Goal: Information Seeking & Learning: Learn about a topic

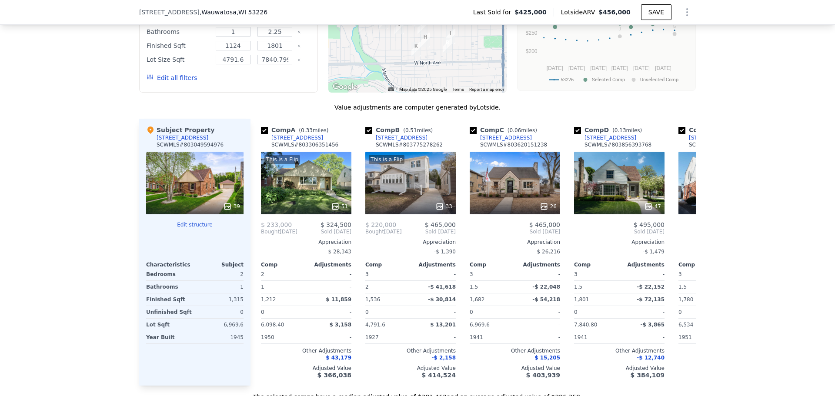
scroll to position [867, 0]
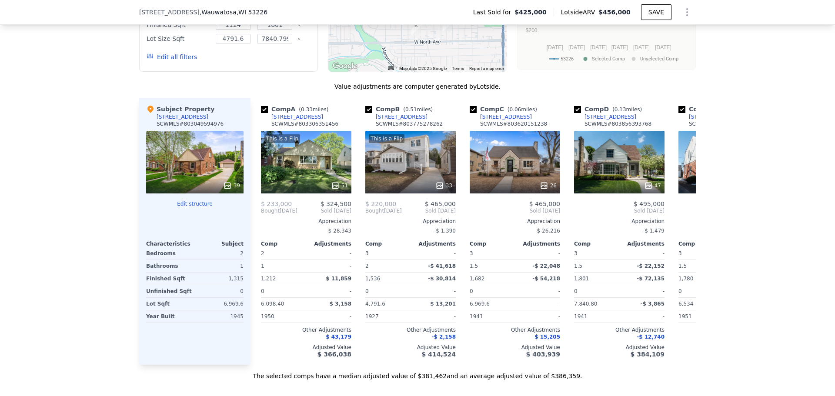
click at [233, 190] on div "39" at bounding box center [231, 185] width 17 height 9
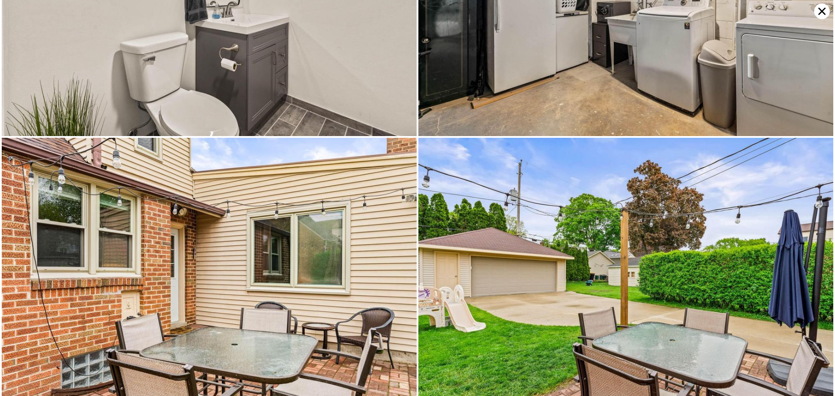
scroll to position [3863, 0]
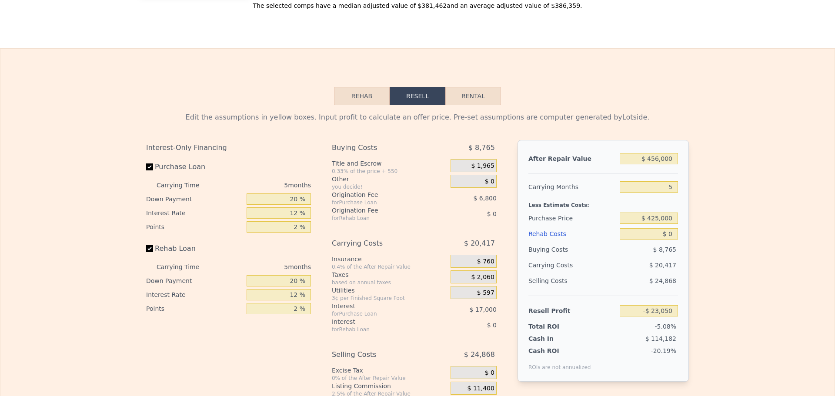
scroll to position [38, 0]
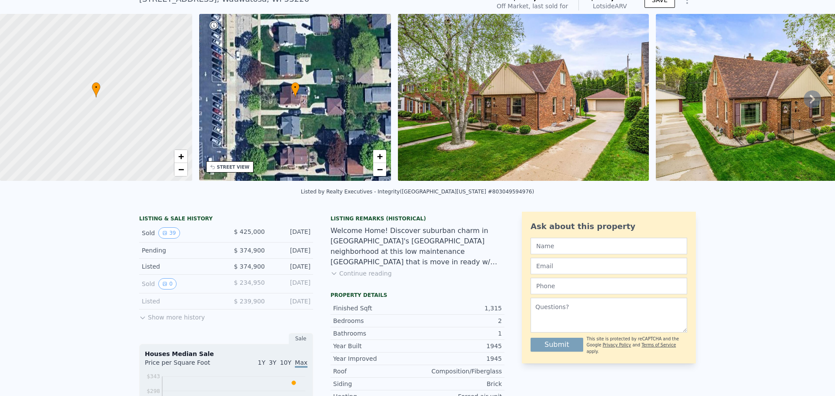
click at [165, 322] on button "Show more history" at bounding box center [172, 316] width 66 height 12
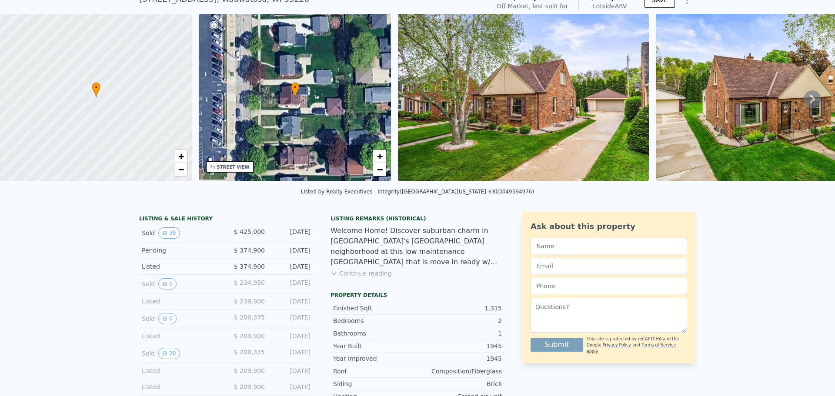
scroll to position [108, 0]
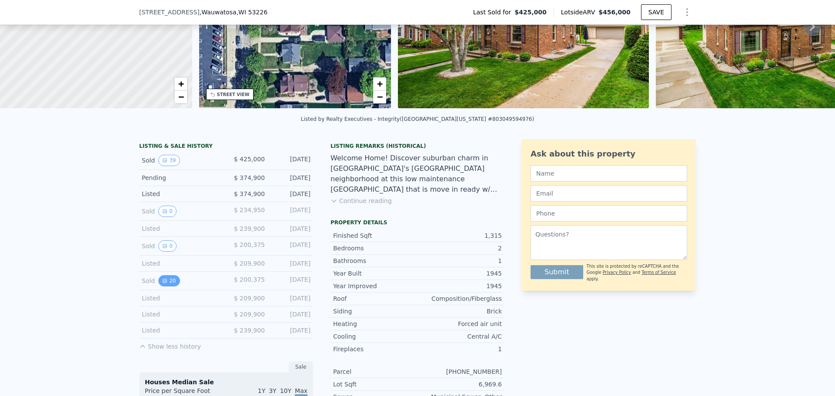
click at [169, 287] on button "20" at bounding box center [168, 280] width 21 height 11
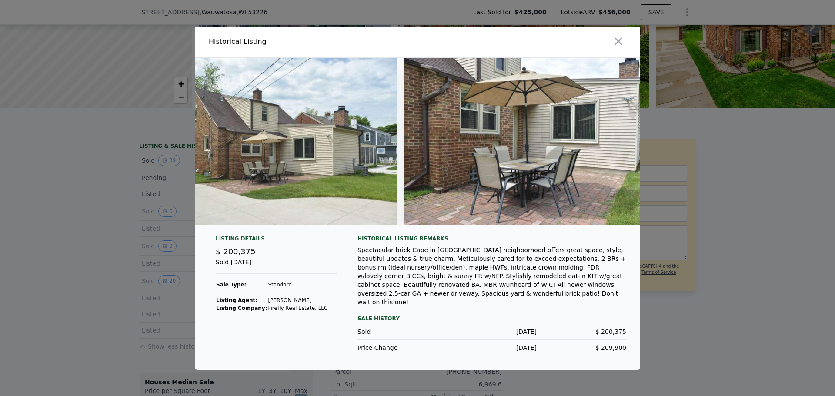
scroll to position [0, 4744]
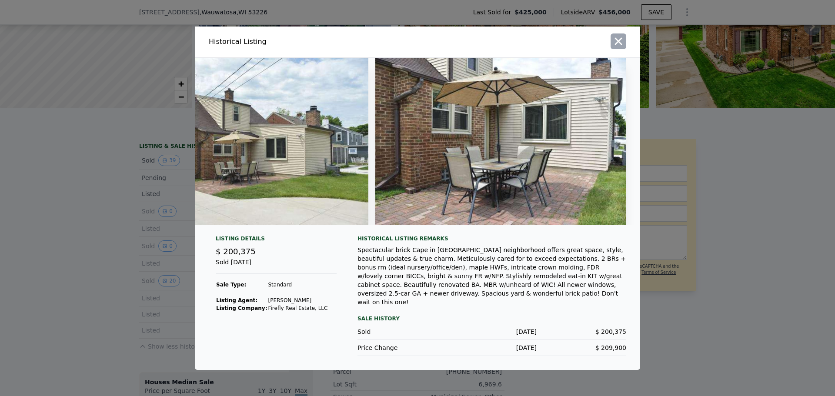
click at [620, 43] on icon "button" at bounding box center [618, 41] width 12 height 12
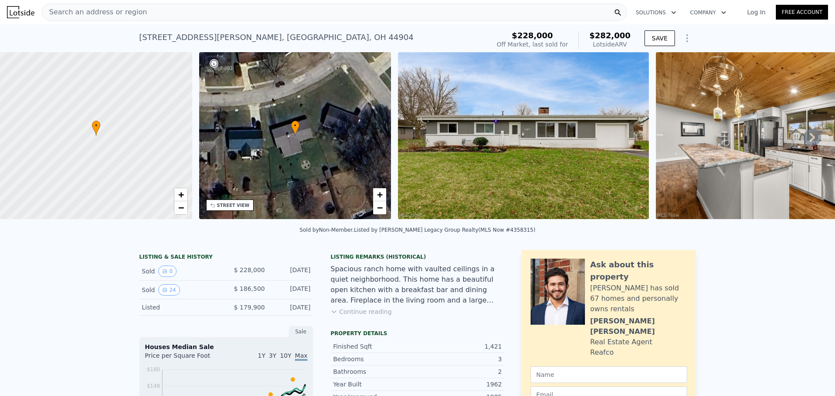
scroll to position [70, 0]
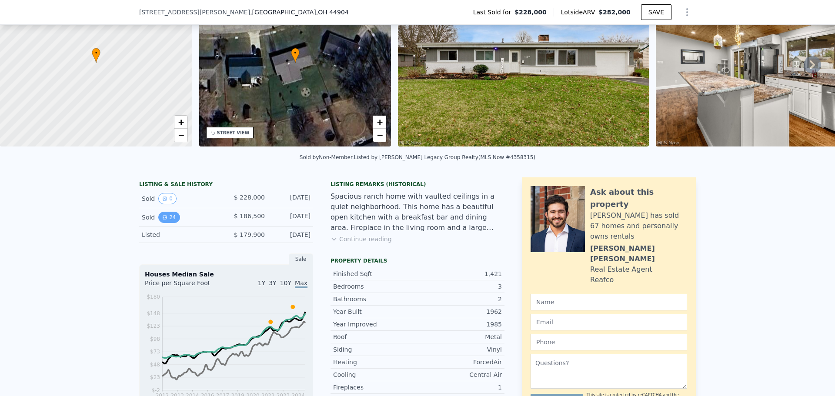
click at [165, 222] on button "24" at bounding box center [168, 217] width 21 height 11
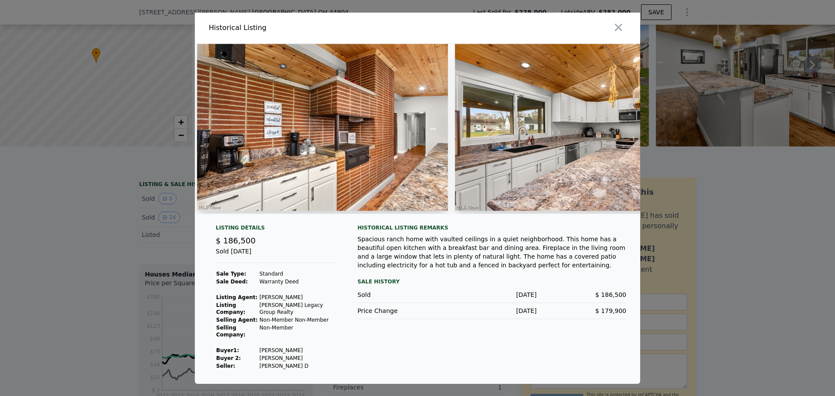
scroll to position [0, 1181]
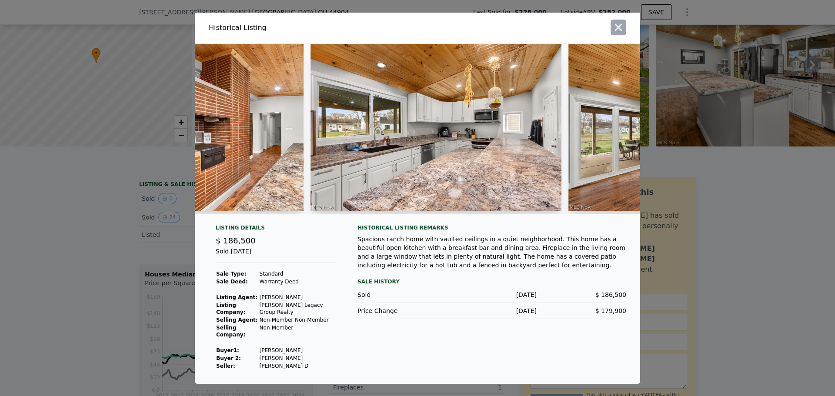
click at [619, 23] on icon "button" at bounding box center [618, 27] width 12 height 12
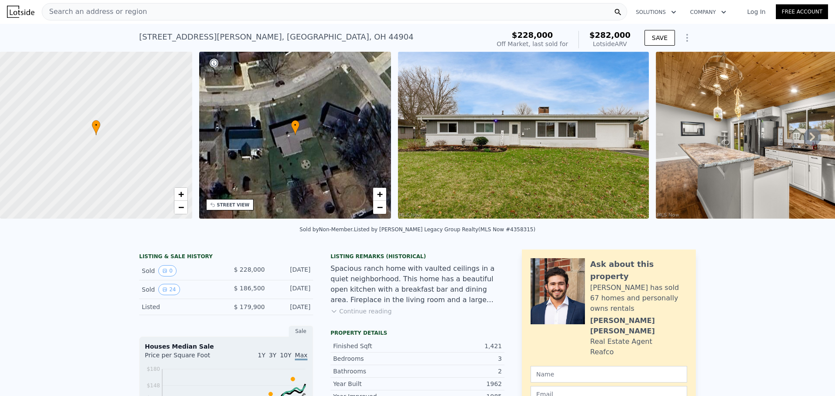
scroll to position [0, 0]
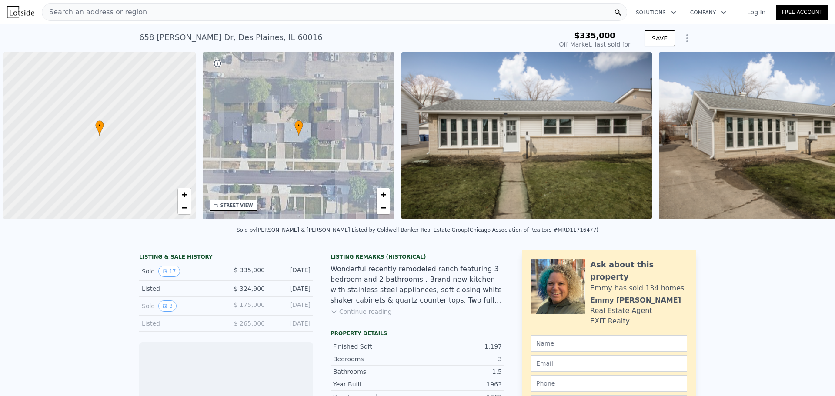
scroll to position [0, 3]
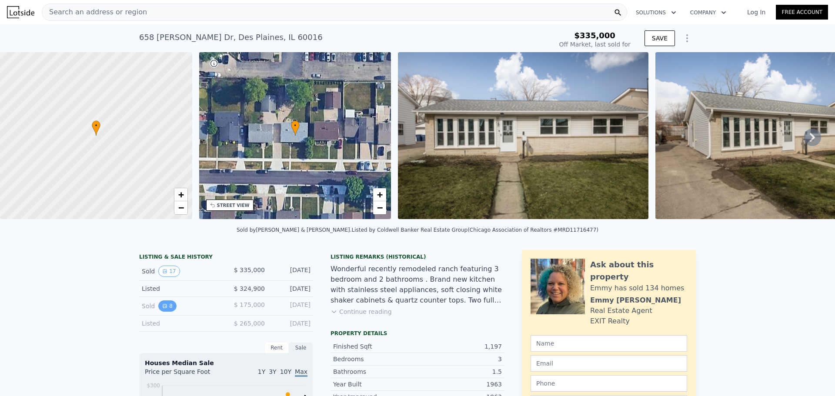
click at [165, 311] on button "8" at bounding box center [167, 306] width 18 height 11
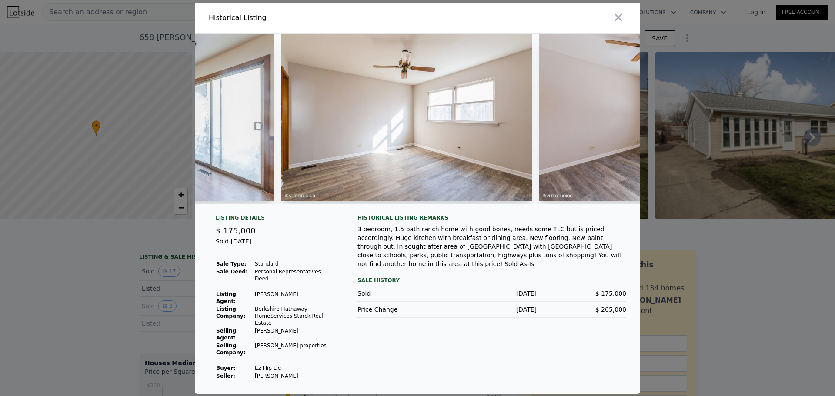
scroll to position [0, 1307]
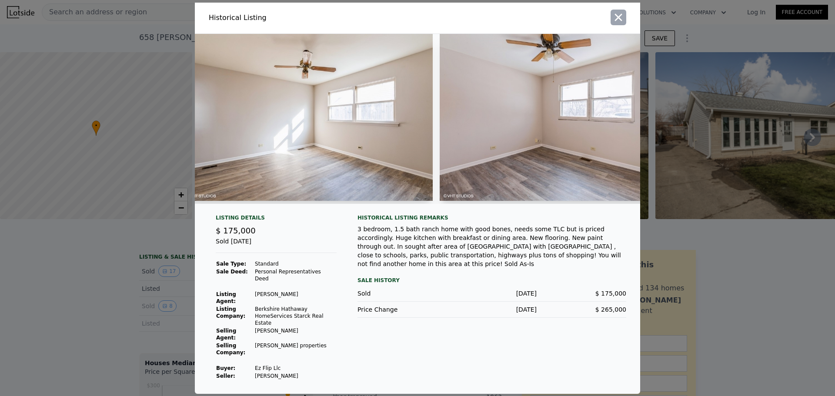
click at [620, 21] on icon "button" at bounding box center [618, 17] width 12 height 12
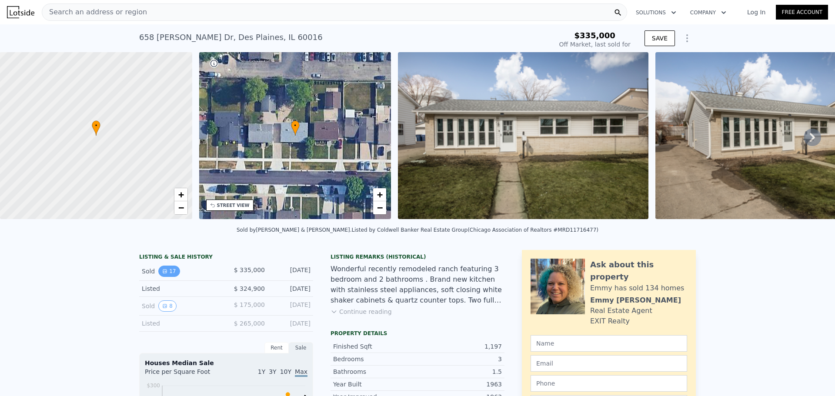
click at [166, 276] on button "17" at bounding box center [168, 271] width 21 height 11
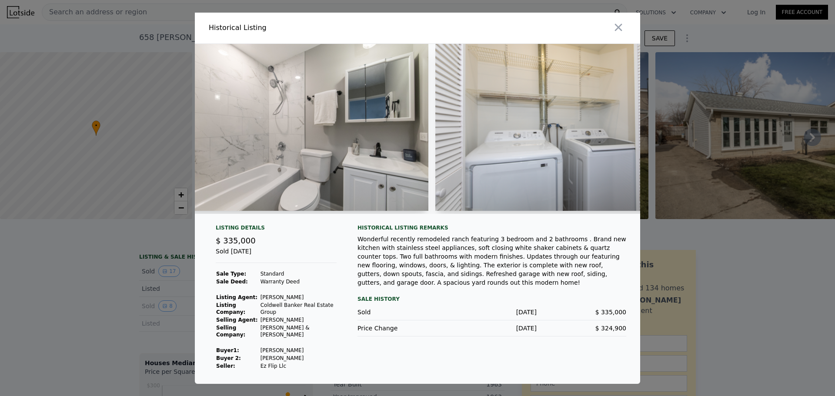
scroll to position [0, 2418]
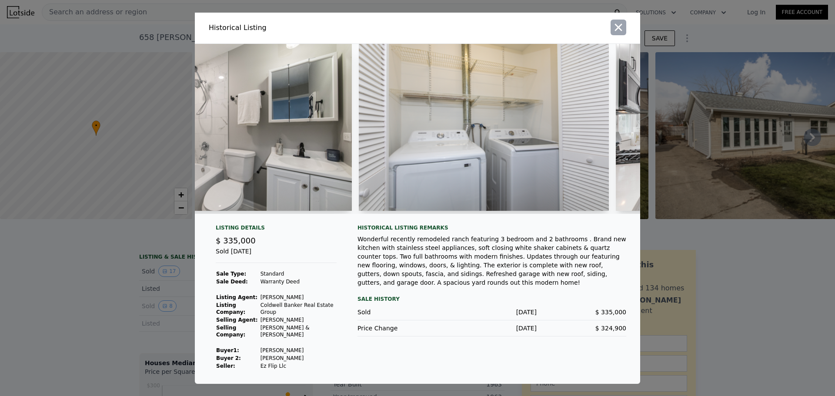
click at [619, 21] on icon "button" at bounding box center [618, 27] width 12 height 12
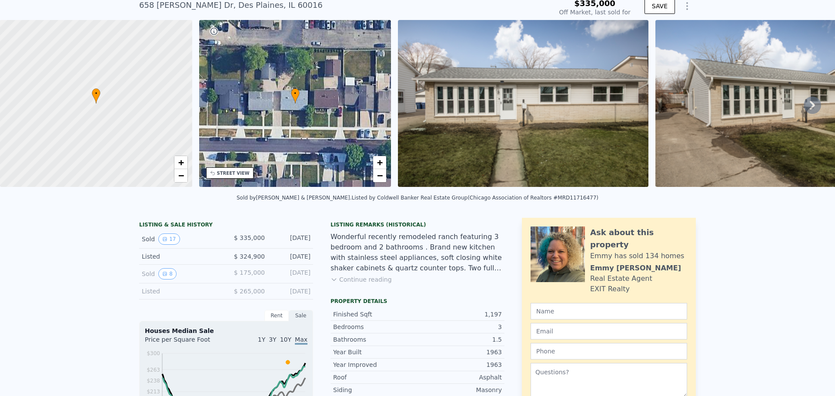
scroll to position [3, 0]
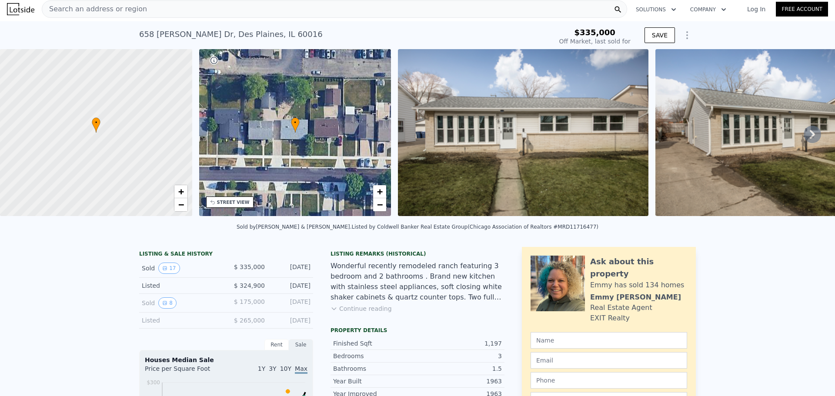
click at [271, 33] on div "658 Debra Dr , Des Plaines , IL 60016 Sold Apr 2023 for $335k" at bounding box center [344, 37] width 410 height 24
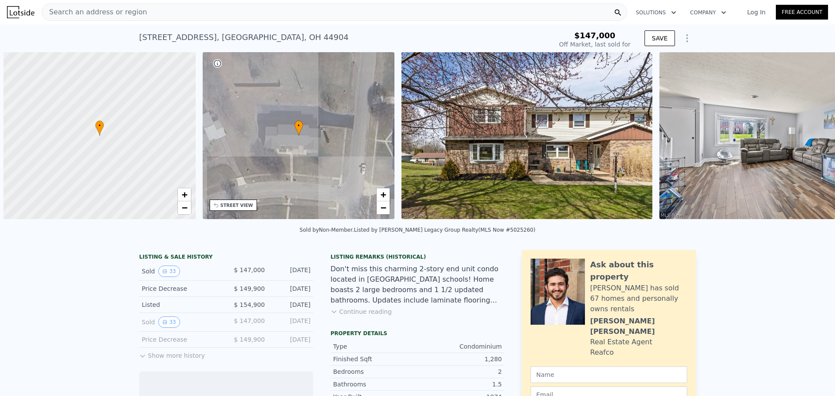
scroll to position [0, 3]
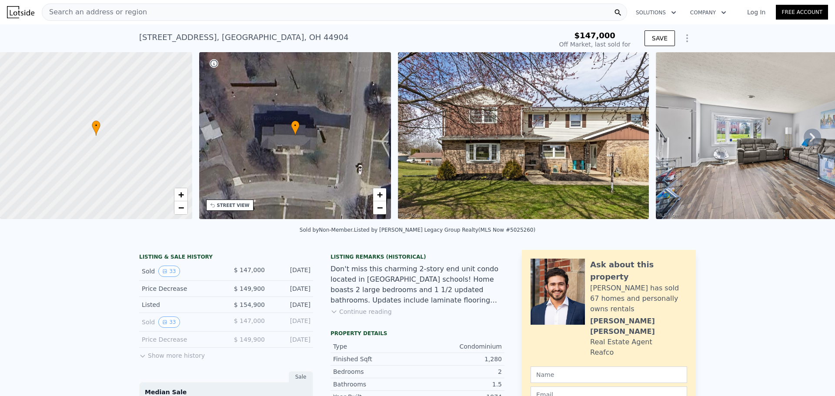
click at [157, 360] on button "Show more history" at bounding box center [172, 354] width 66 height 12
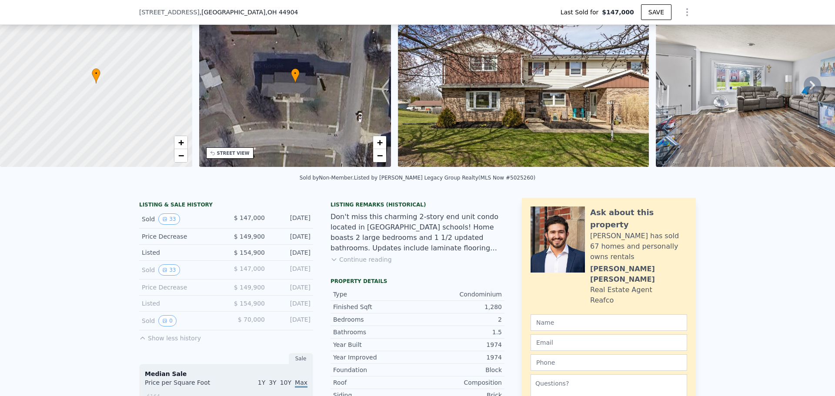
scroll to position [70, 0]
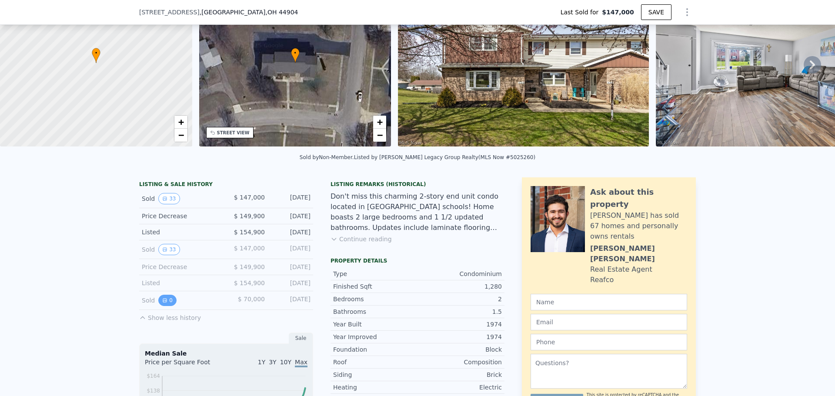
click at [162, 303] on icon "View historical data" at bounding box center [164, 300] width 5 height 5
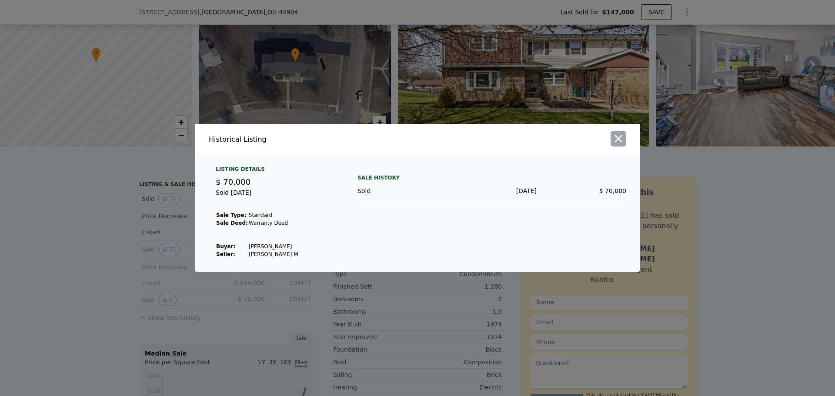
click at [621, 137] on icon "button" at bounding box center [618, 138] width 7 height 7
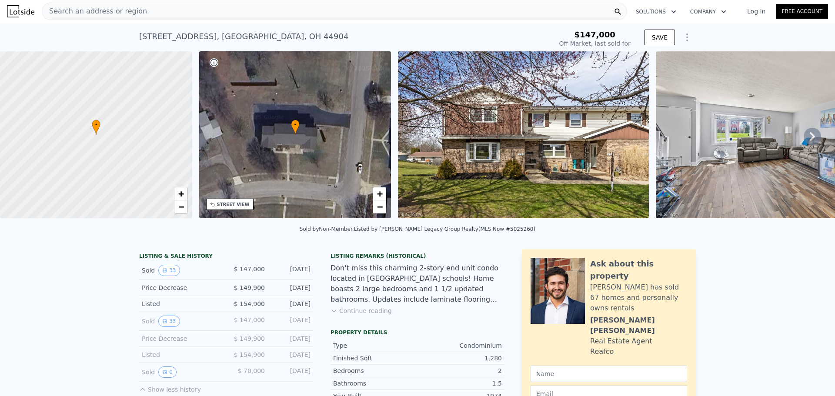
scroll to position [0, 0]
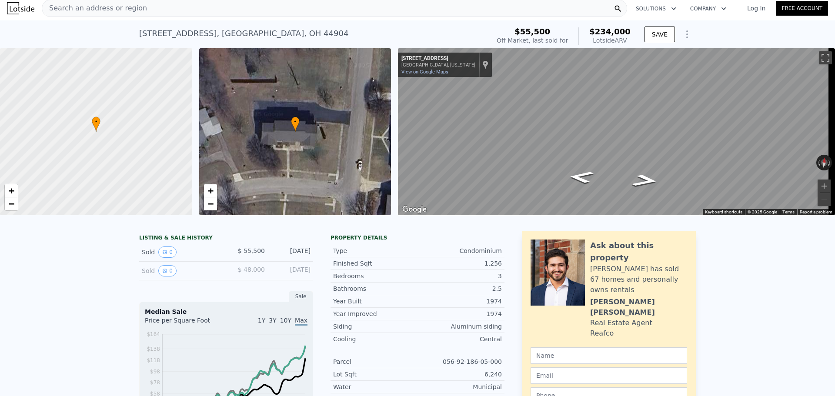
scroll to position [3, 0]
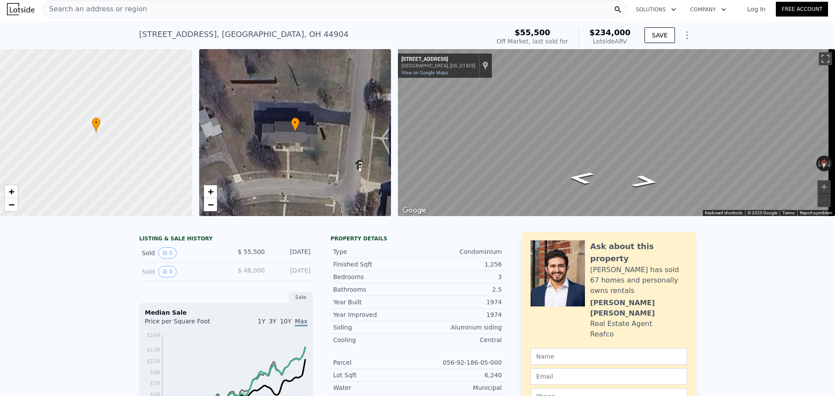
click at [146, 33] on div "[STREET_ADDRESS]" at bounding box center [243, 34] width 209 height 12
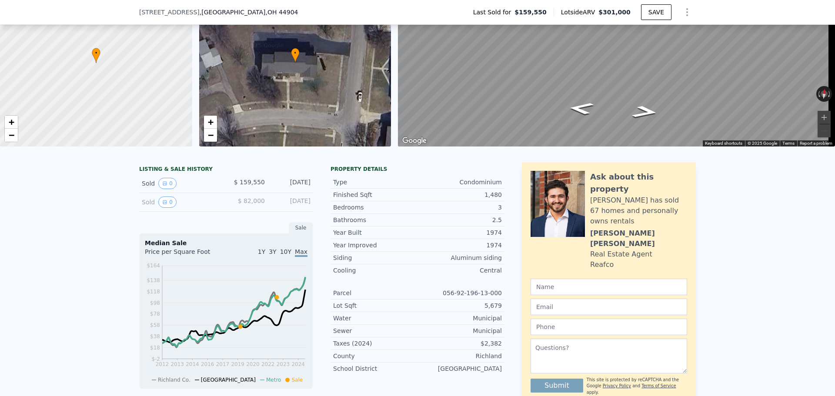
scroll to position [3, 0]
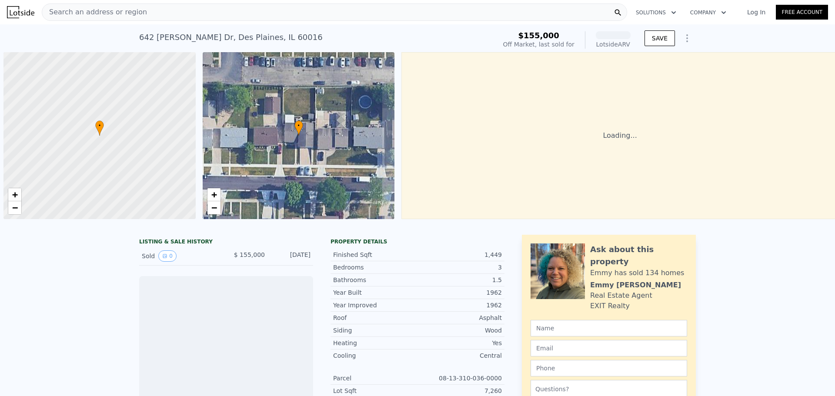
scroll to position [0, 3]
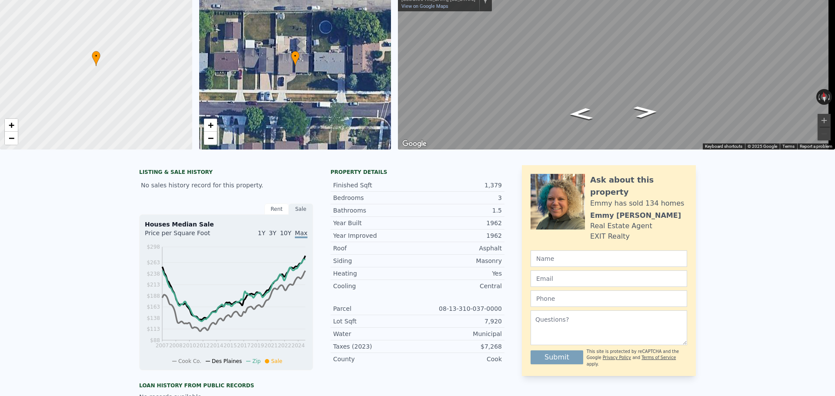
scroll to position [3, 0]
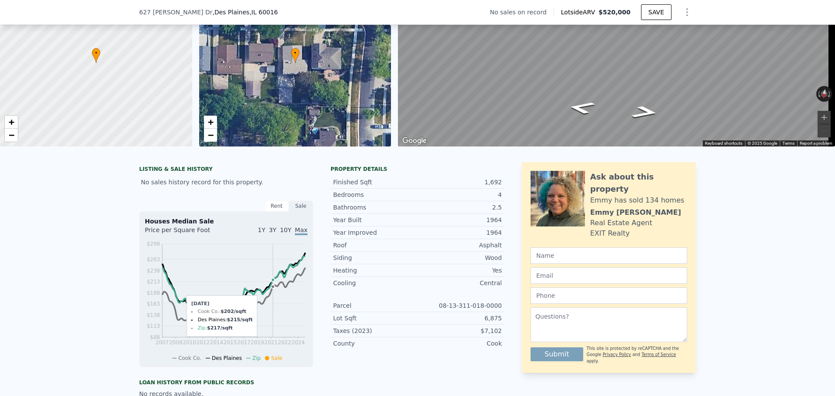
scroll to position [3, 0]
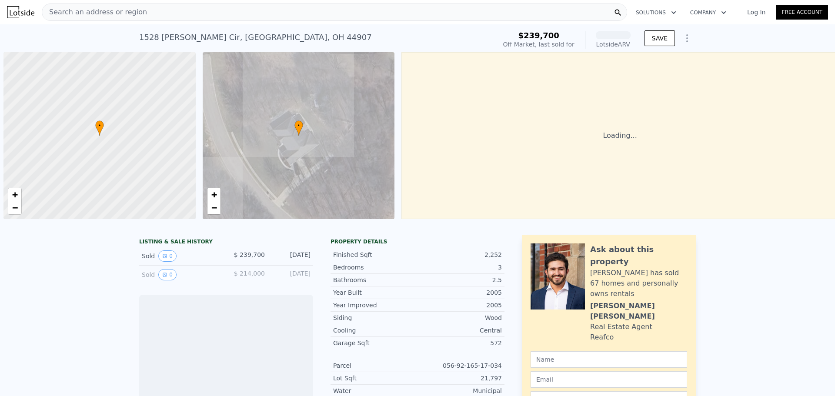
scroll to position [0, 3]
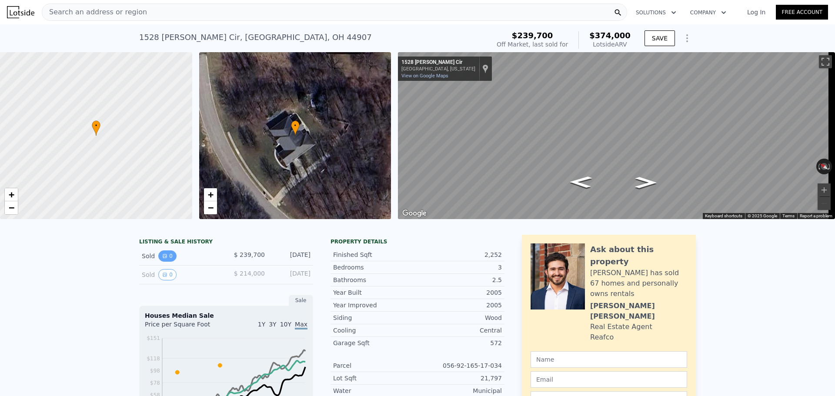
click at [165, 262] on button "0" at bounding box center [167, 256] width 18 height 11
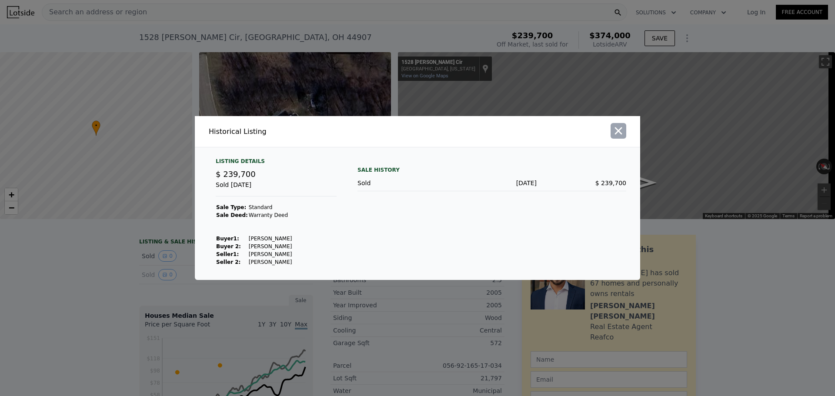
click at [616, 134] on icon "button" at bounding box center [618, 130] width 7 height 7
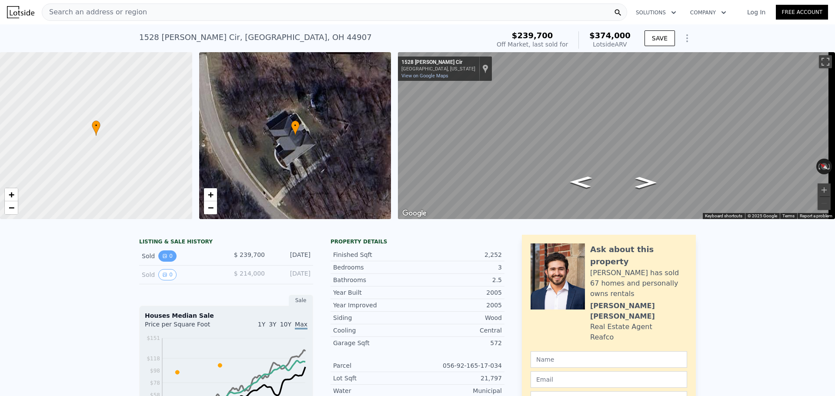
click at [163, 259] on icon "View historical data" at bounding box center [164, 256] width 5 height 5
